Goal: Information Seeking & Learning: Learn about a topic

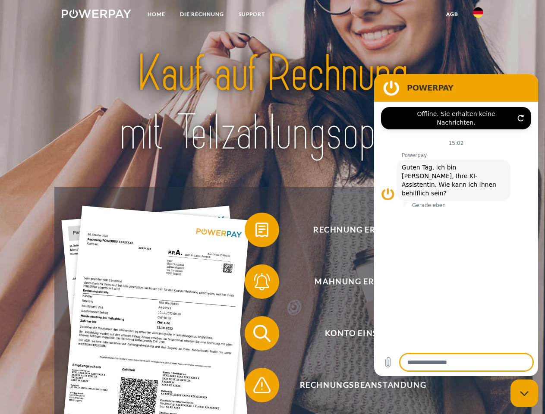
click at [96, 15] on img at bounding box center [96, 13] width 69 height 9
click at [478, 15] on img at bounding box center [478, 12] width 10 height 10
click at [452, 14] on link "agb" at bounding box center [452, 14] width 27 height 16
click at [256, 232] on span at bounding box center [248, 229] width 43 height 43
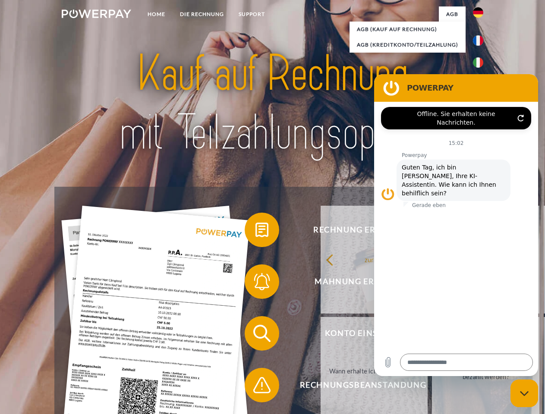
click at [432, 284] on link "Warum habe ich eine Rechnung erhalten?" at bounding box center [485, 260] width 107 height 108
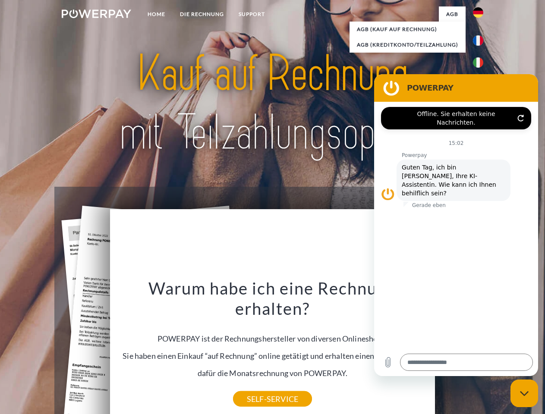
click at [256, 335] on div "Warum habe ich eine Rechnung erhalten? POWERPAY ist der Rechnungshersteller von…" at bounding box center [272, 338] width 315 height 121
click at [256, 387] on div "Warum habe ich eine Rechnung erhalten? POWERPAY ist der Rechnungshersteller von…" at bounding box center [272, 338] width 315 height 121
click at [524, 394] on icon "Messaging-Fenster schließen" at bounding box center [524, 394] width 9 height 6
type textarea "*"
